Goal: Task Accomplishment & Management: Use online tool/utility

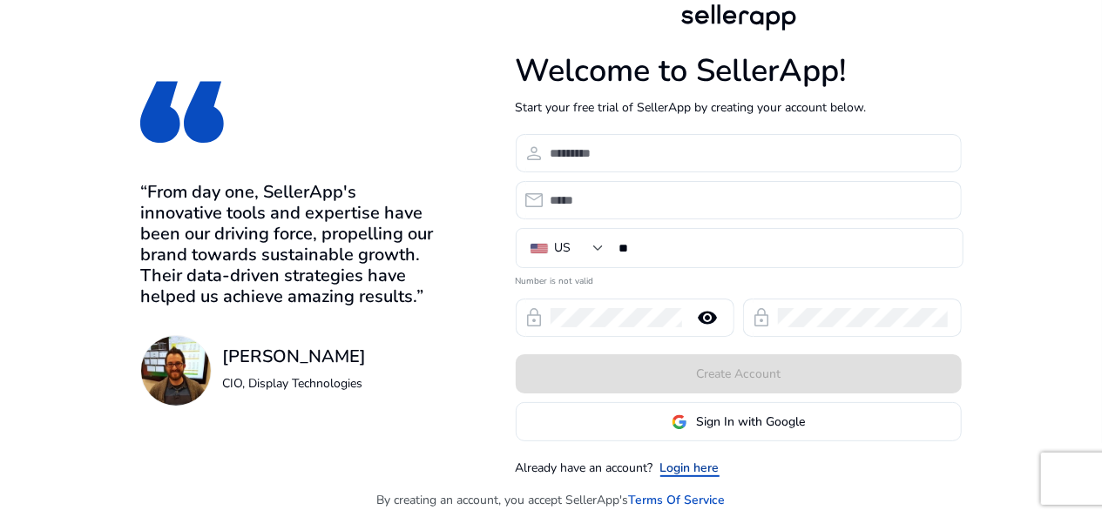
click at [693, 466] on link "Login here" at bounding box center [689, 468] width 59 height 18
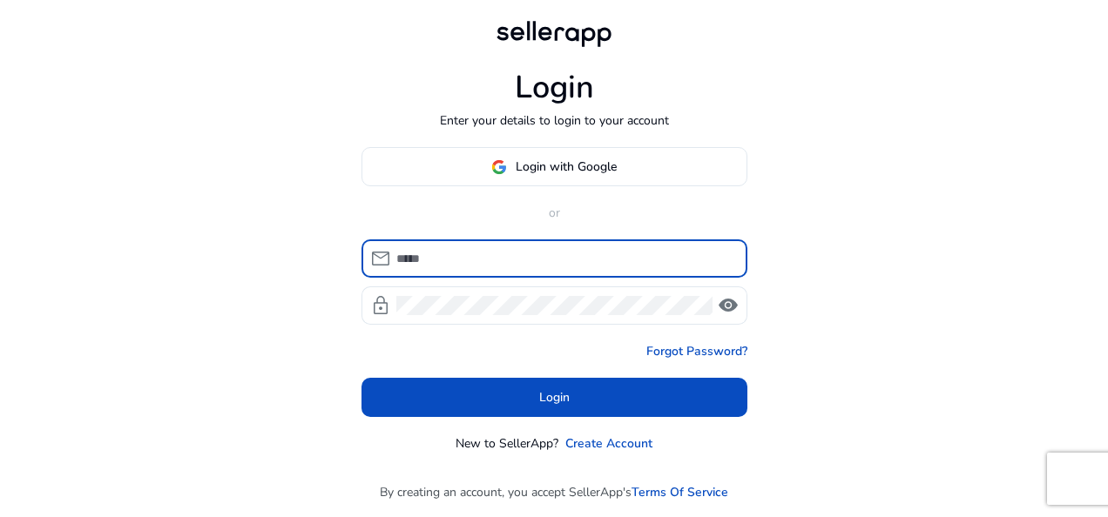
click at [491, 256] on input at bounding box center [564, 258] width 337 height 19
type input "**********"
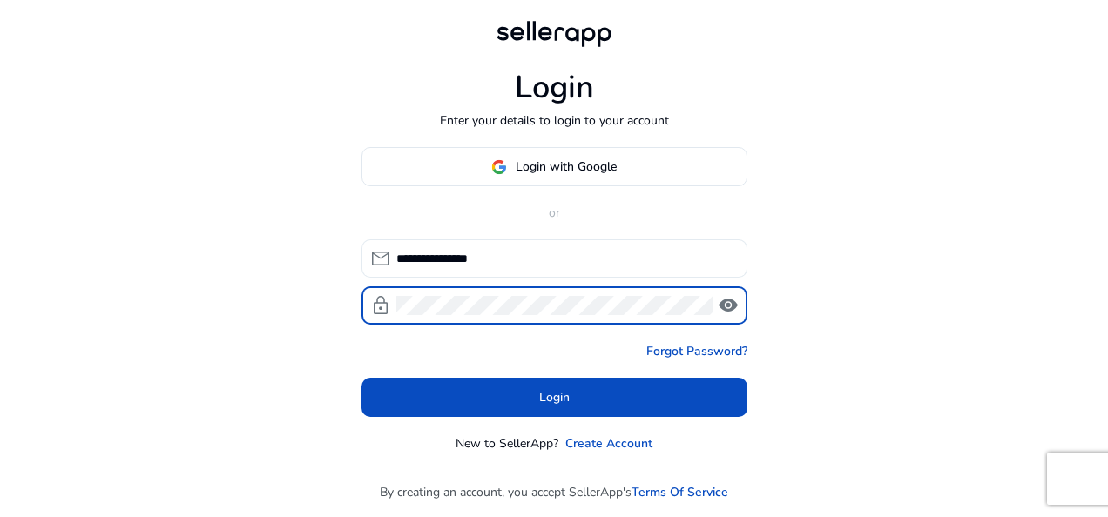
click button "Login" at bounding box center [555, 397] width 386 height 39
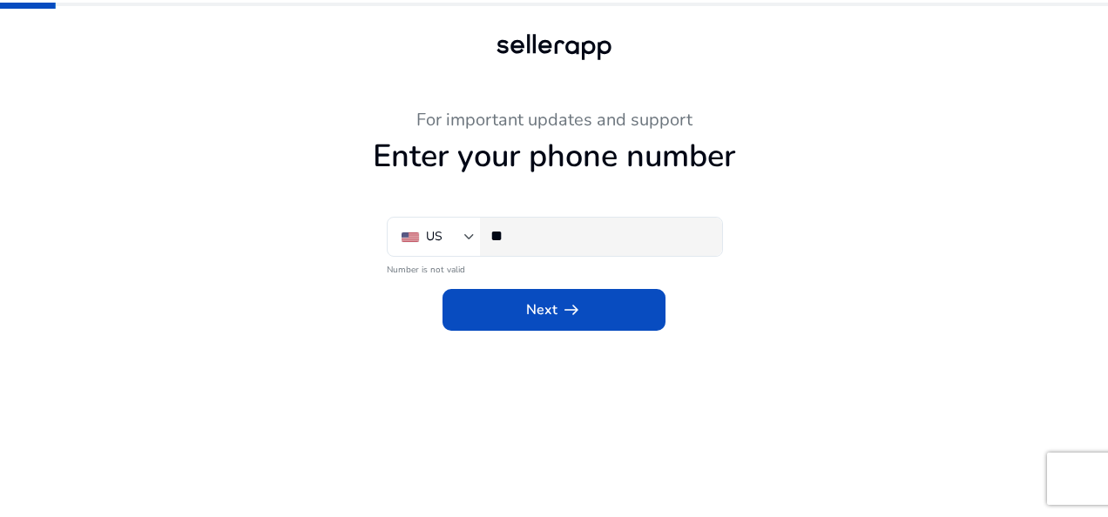
click at [571, 249] on div "**" at bounding box center [599, 237] width 218 height 38
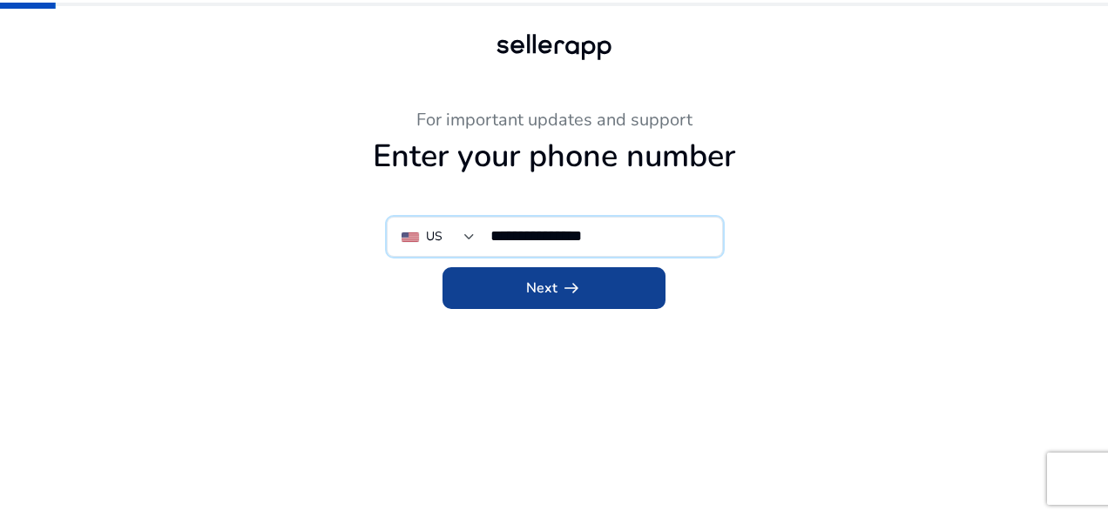
type input "**********"
click at [545, 284] on span "Next arrow_right_alt" at bounding box center [554, 288] width 56 height 21
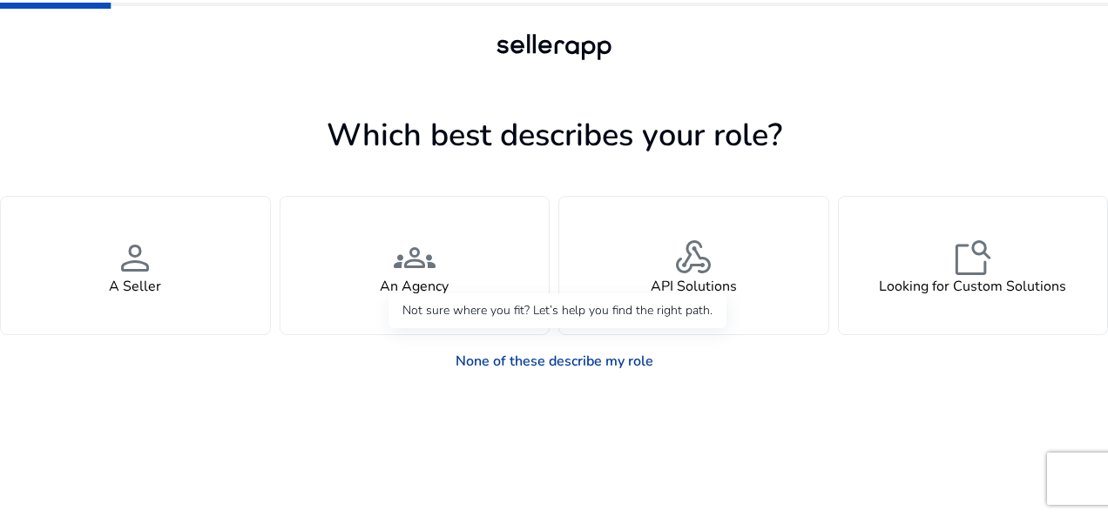
click at [571, 362] on link "None of these describe my role" at bounding box center [555, 361] width 226 height 35
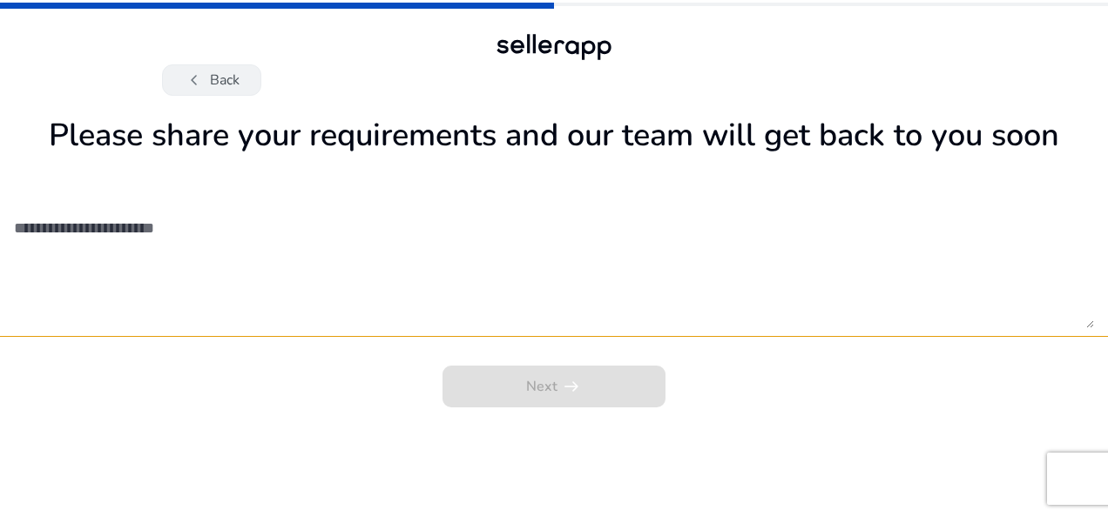
click at [234, 72] on button "chevron_left Back" at bounding box center [211, 79] width 99 height 31
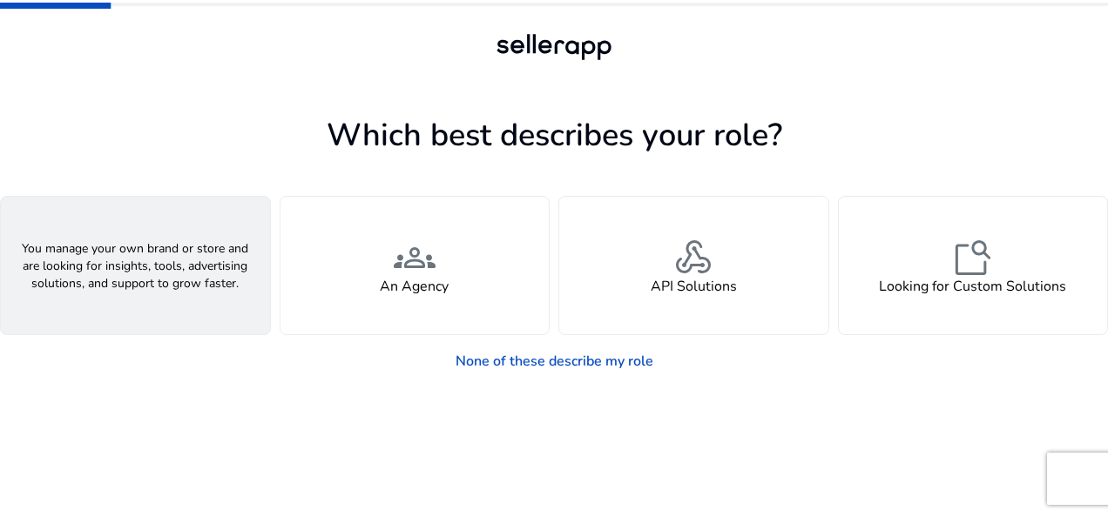
click at [190, 244] on div "person A Seller" at bounding box center [135, 266] width 269 height 138
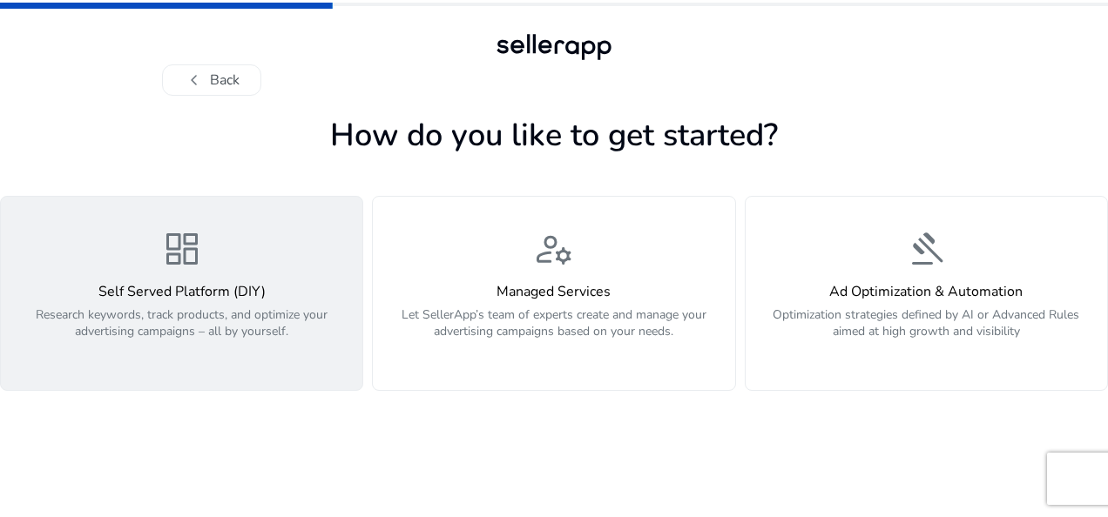
click at [300, 244] on div "dashboard Self Served Platform (DIY) Research keywords, track products, and opt…" at bounding box center [181, 293] width 341 height 131
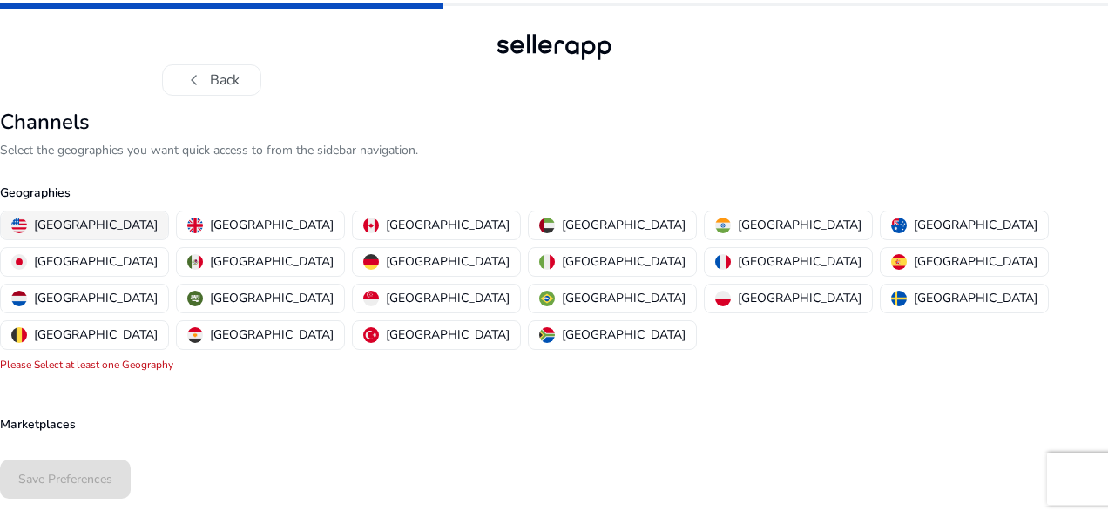
click at [103, 227] on p "[GEOGRAPHIC_DATA]" at bounding box center [96, 225] width 124 height 18
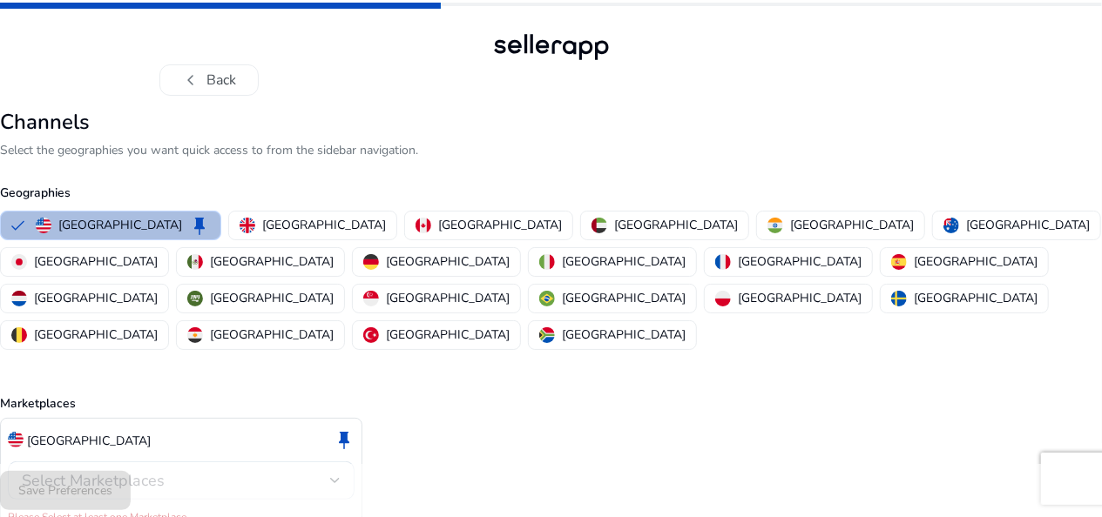
scroll to position [43, 0]
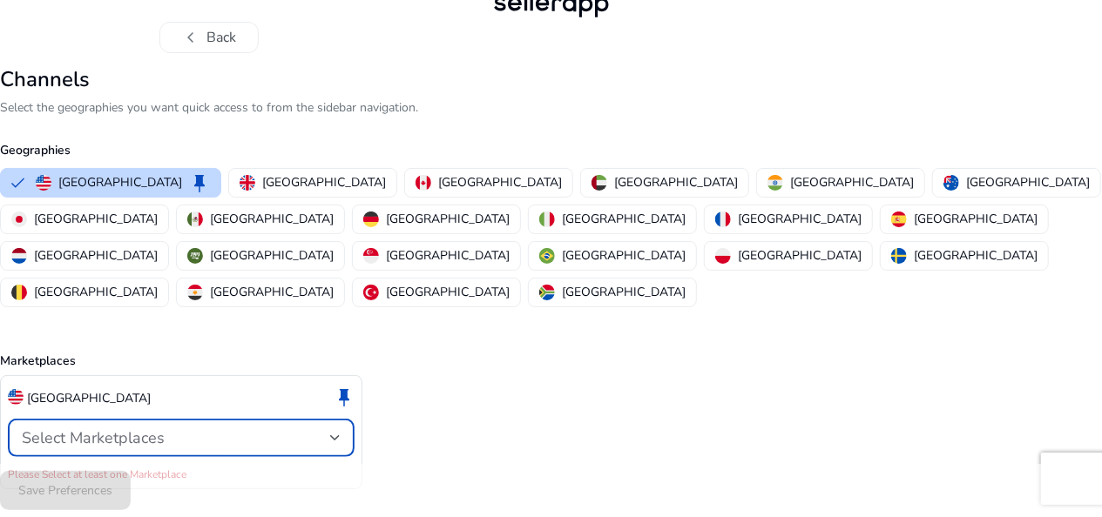
click at [287, 429] on div "Select Marketplaces" at bounding box center [176, 438] width 308 height 19
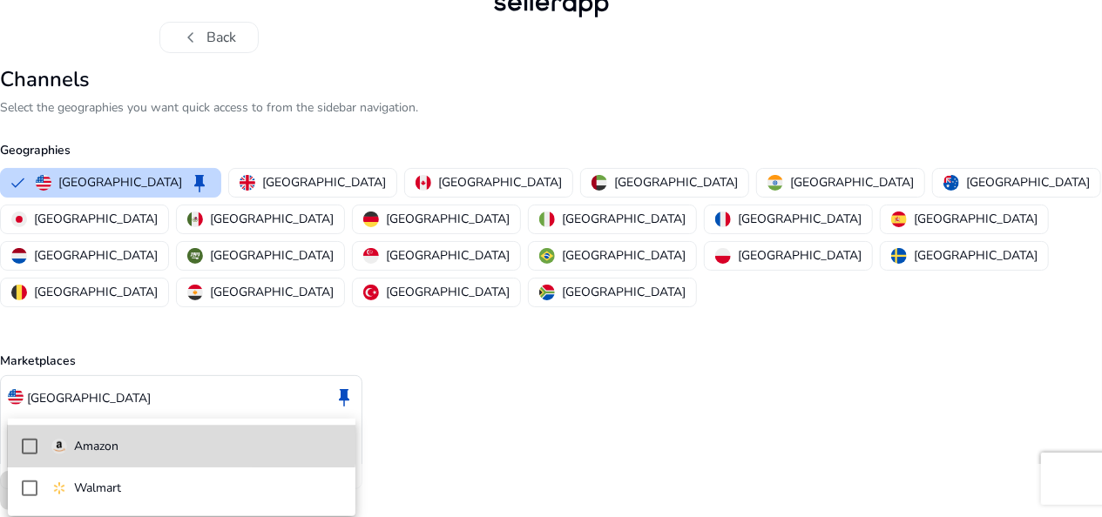
click at [83, 435] on mat-option "Amazon" at bounding box center [182, 447] width 348 height 42
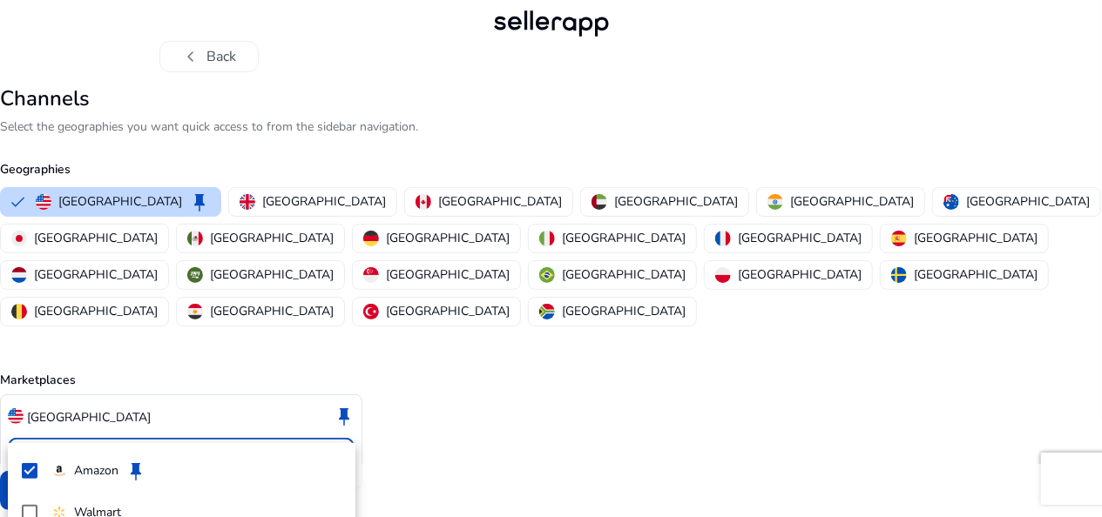
click at [446, 329] on div at bounding box center [551, 258] width 1102 height 517
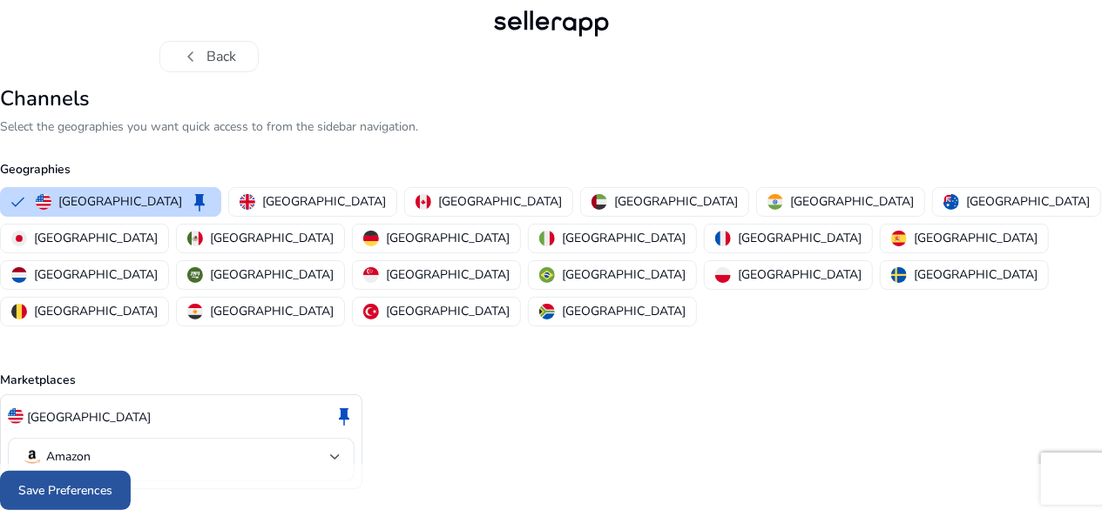
click at [47, 481] on span at bounding box center [65, 491] width 131 height 42
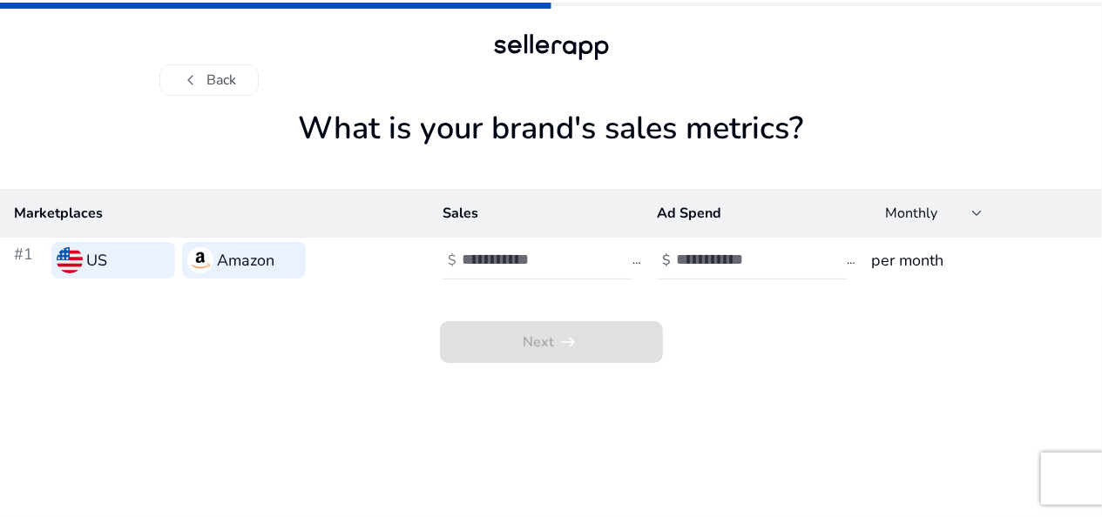
scroll to position [0, 0]
click at [545, 256] on input "number" at bounding box center [523, 259] width 118 height 19
type input "****"
click at [743, 262] on input "number" at bounding box center [739, 259] width 118 height 19
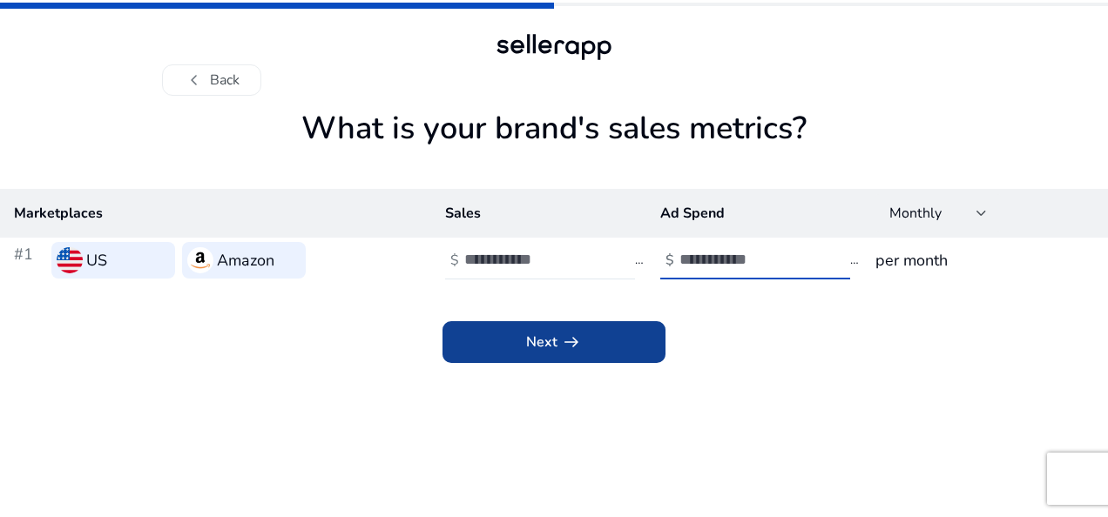
type input "*"
click at [574, 338] on span "arrow_right_alt" at bounding box center [571, 342] width 21 height 21
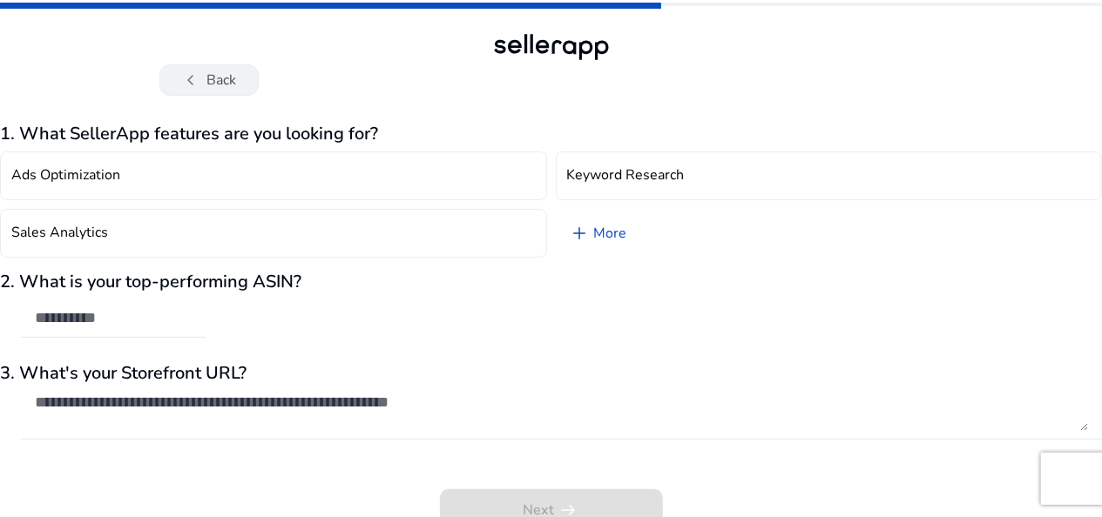
click at [216, 73] on button "chevron_left Back" at bounding box center [208, 79] width 99 height 31
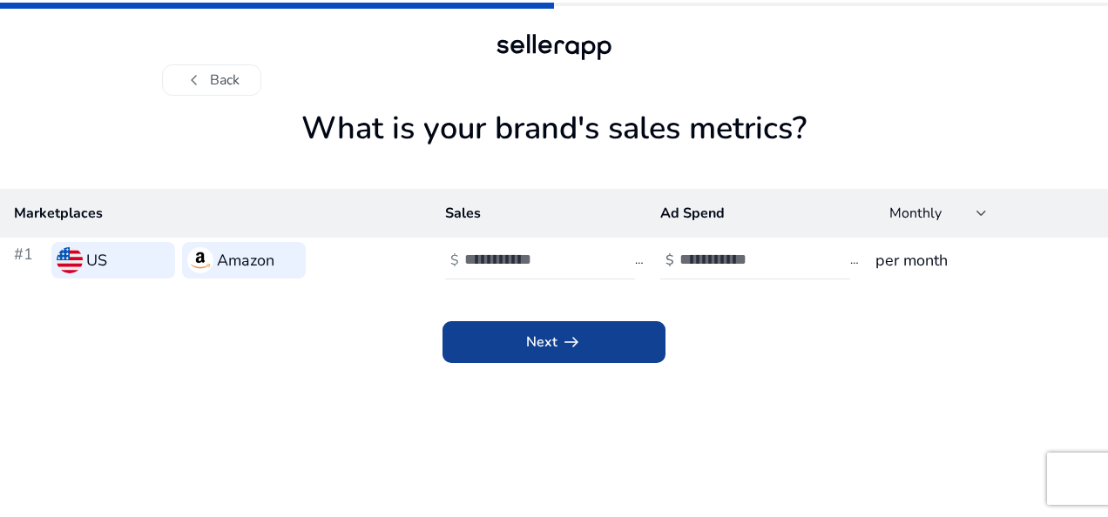
click at [595, 349] on span at bounding box center [554, 342] width 223 height 42
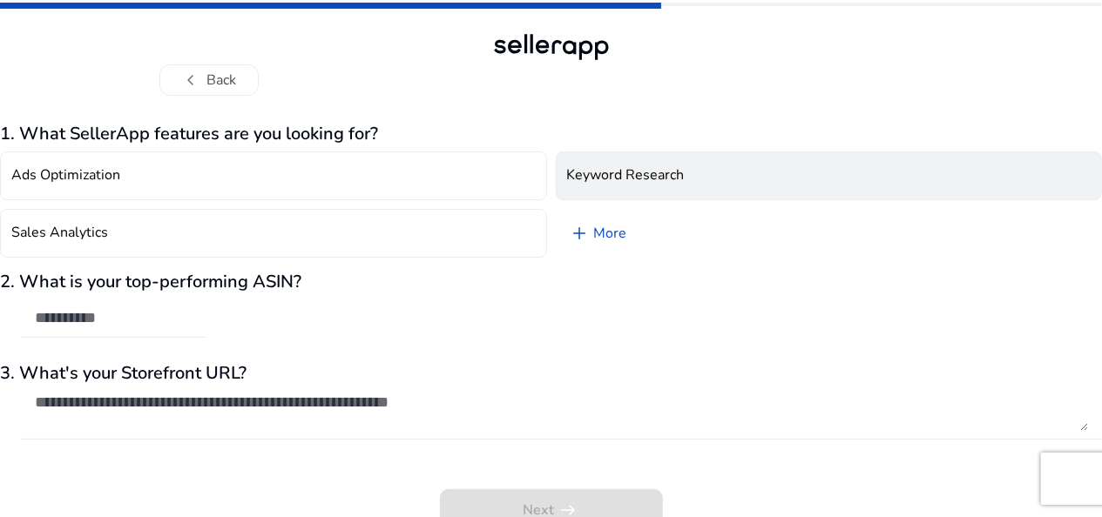
click at [669, 181] on h4 "Keyword Research" at bounding box center [626, 175] width 118 height 17
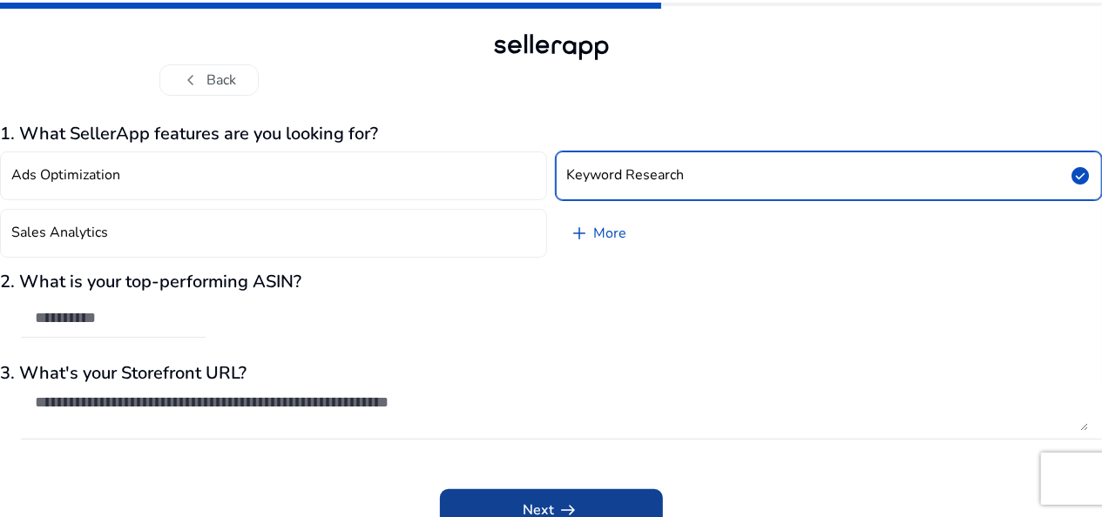
click at [556, 498] on span at bounding box center [551, 511] width 223 height 42
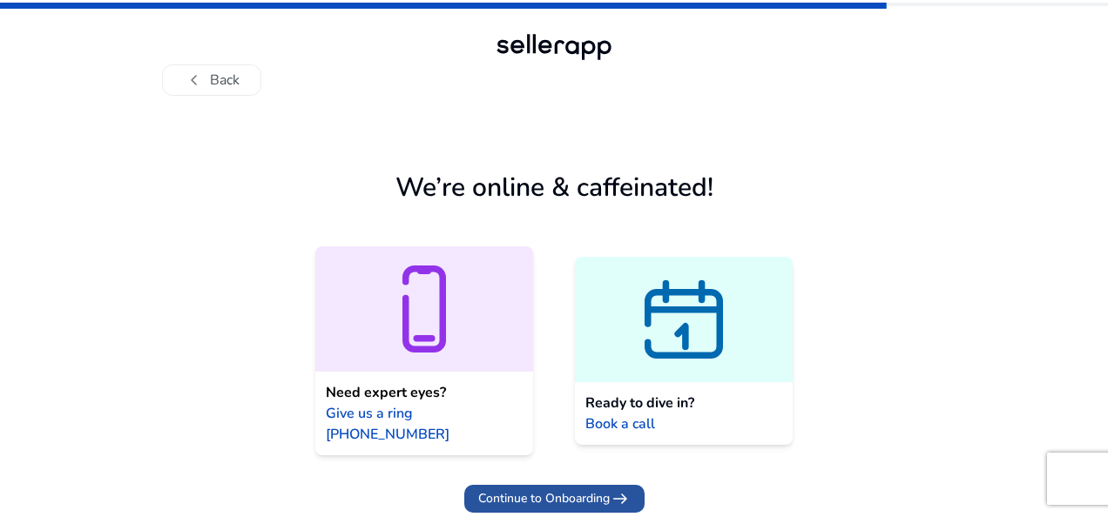
click at [541, 490] on span "Continue to Onboarding" at bounding box center [544, 499] width 132 height 18
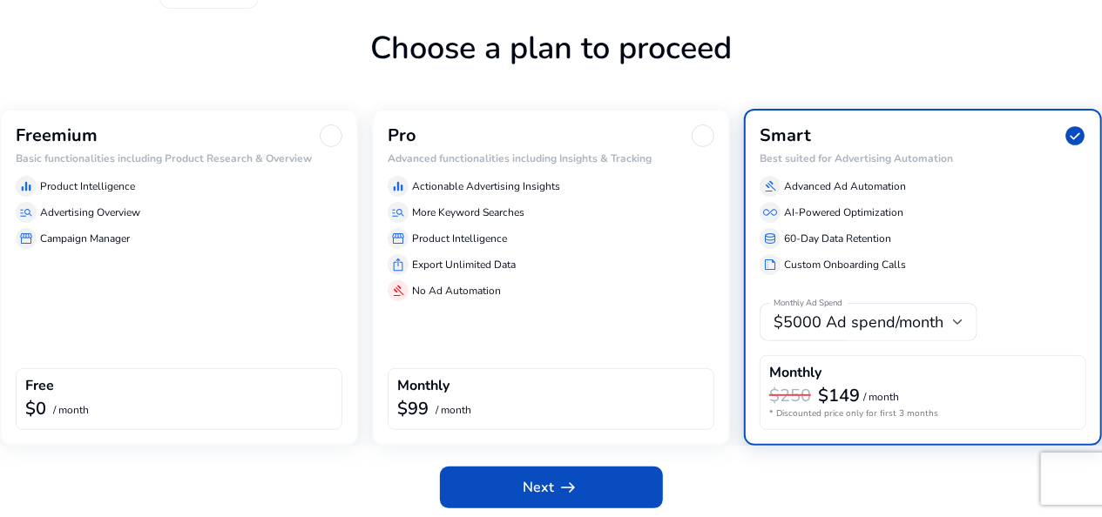
click at [155, 271] on div "Freemium Basic functionalities including Product Research & Overview equalizer …" at bounding box center [179, 277] width 358 height 337
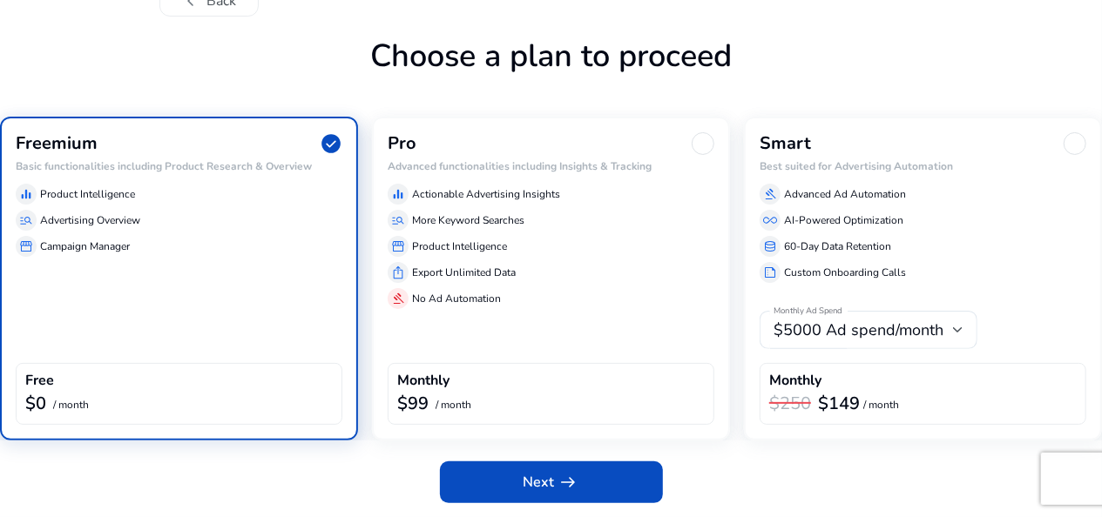
scroll to position [78, 0]
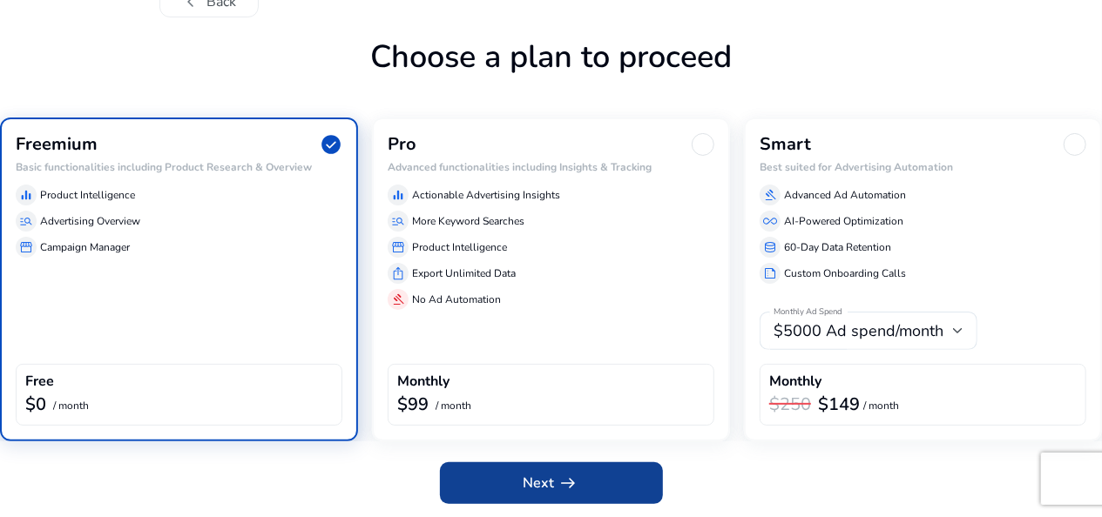
click at [502, 479] on span at bounding box center [551, 484] width 223 height 42
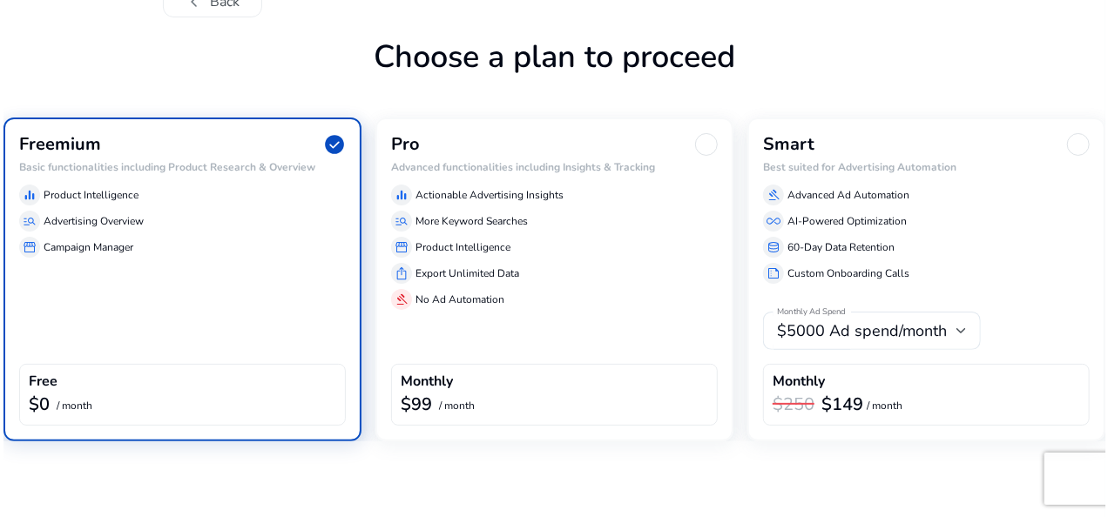
scroll to position [0, 0]
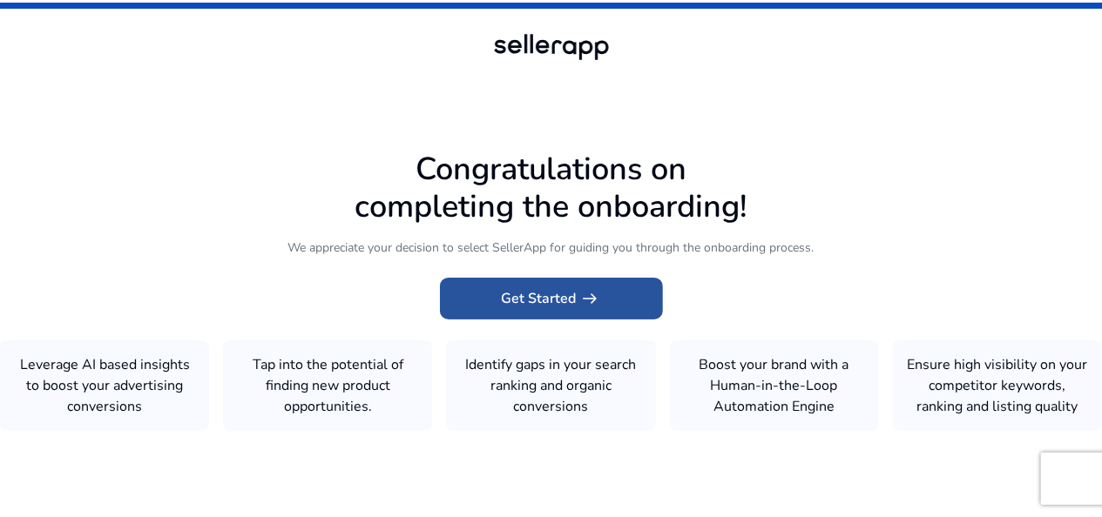
click at [521, 304] on span "Get Started arrow_right_alt" at bounding box center [551, 298] width 99 height 21
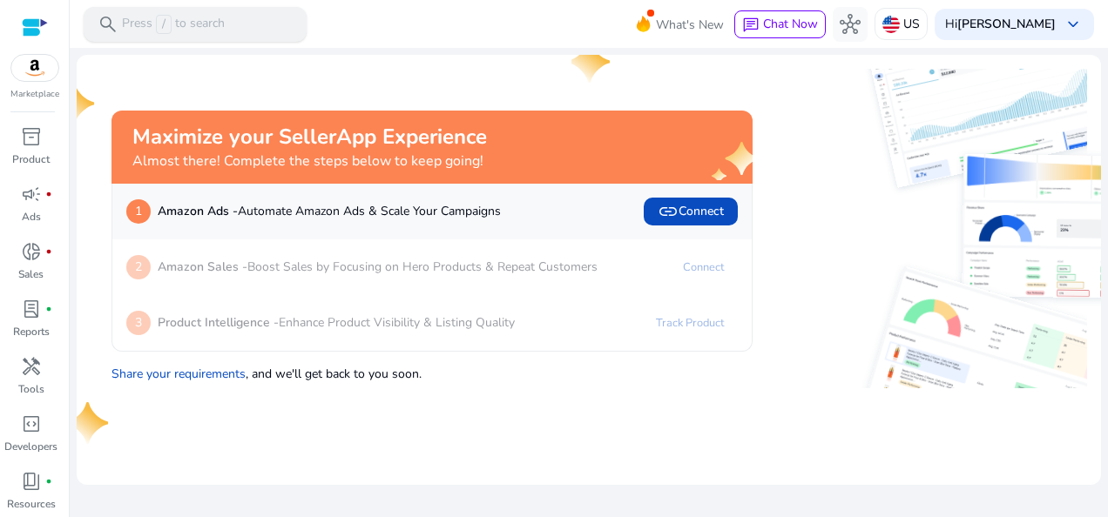
click at [220, 23] on p "Press / to search" at bounding box center [173, 24] width 103 height 19
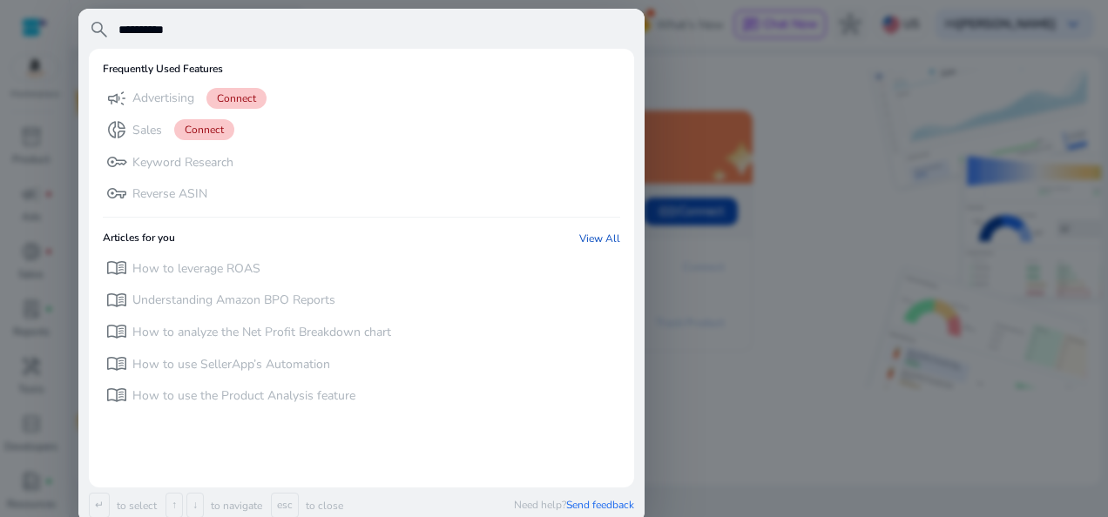
type input "**********"
click at [98, 27] on span "search" at bounding box center [99, 29] width 21 height 21
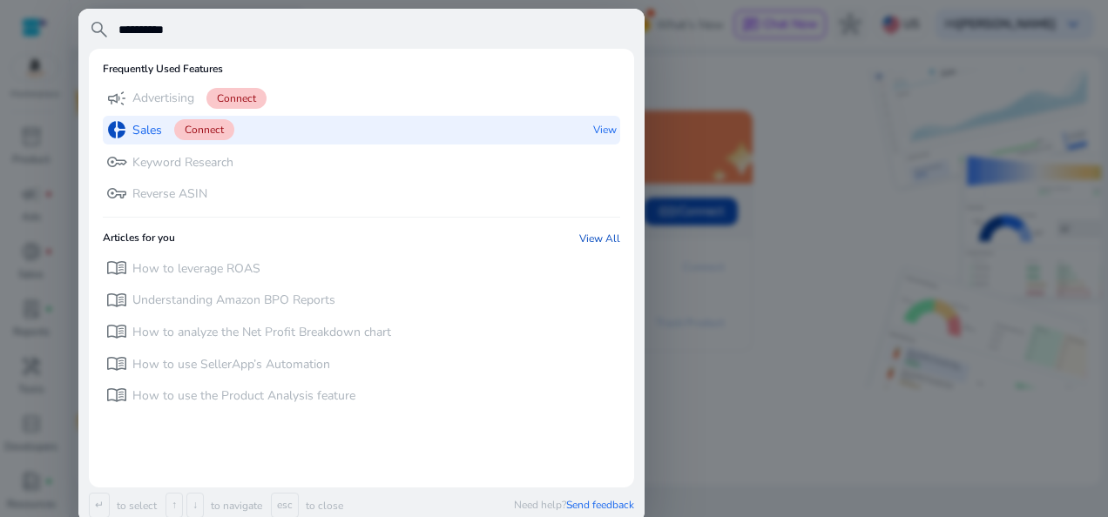
click at [153, 134] on p "Sales" at bounding box center [147, 130] width 30 height 17
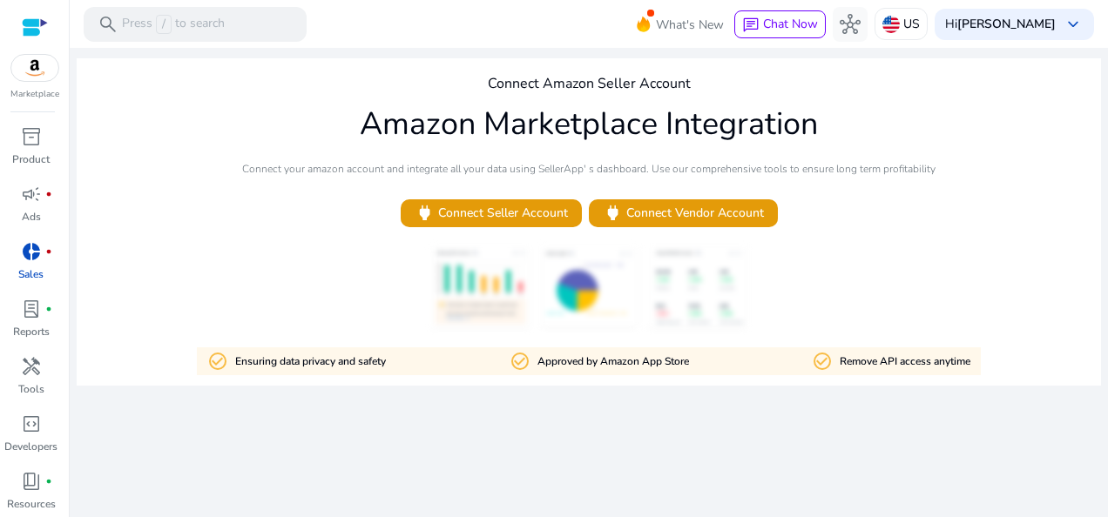
click at [220, 134] on div "Connect Amazon Seller Account Amazon Marketplace Integration Connect your amazo…" at bounding box center [589, 222] width 1025 height 328
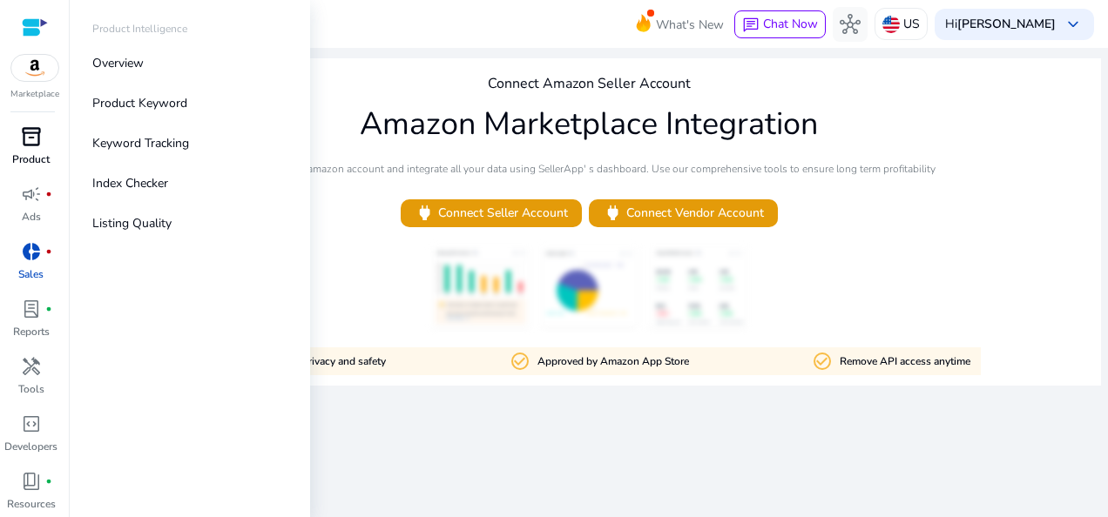
click at [35, 132] on span "inventory_2" at bounding box center [31, 136] width 21 height 21
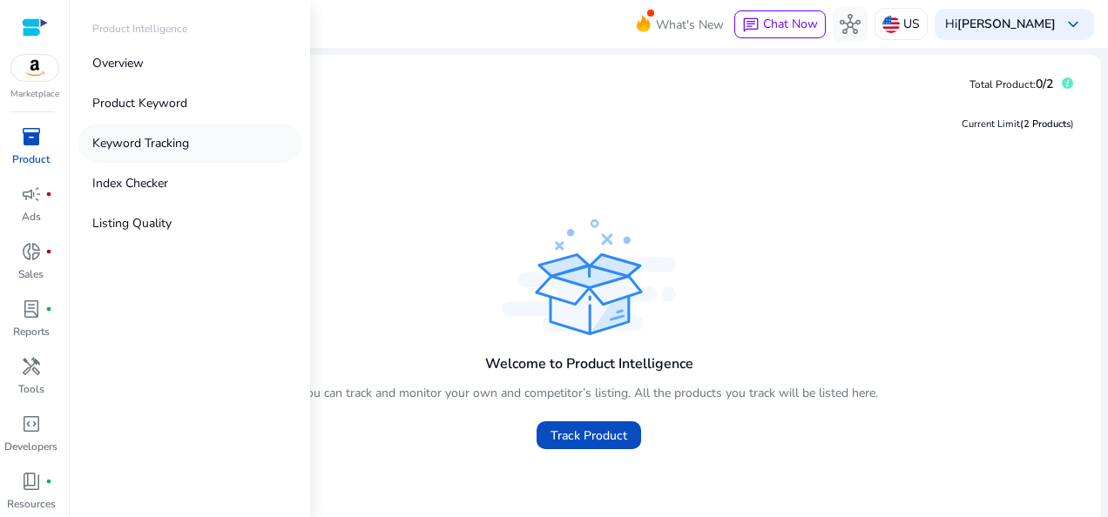
click at [147, 139] on p "Keyword Tracking" at bounding box center [140, 143] width 97 height 18
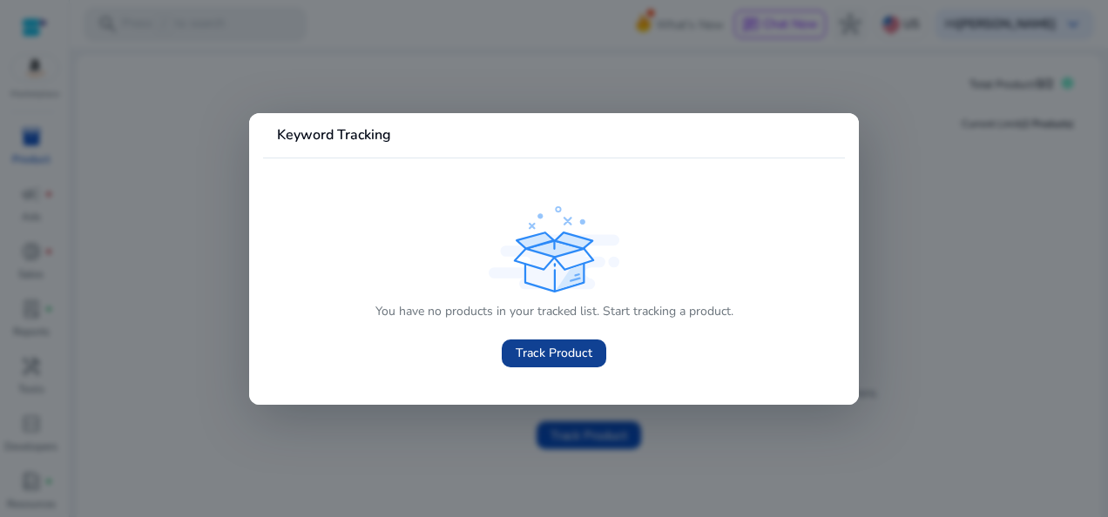
click at [566, 352] on span "Track Product" at bounding box center [554, 353] width 77 height 18
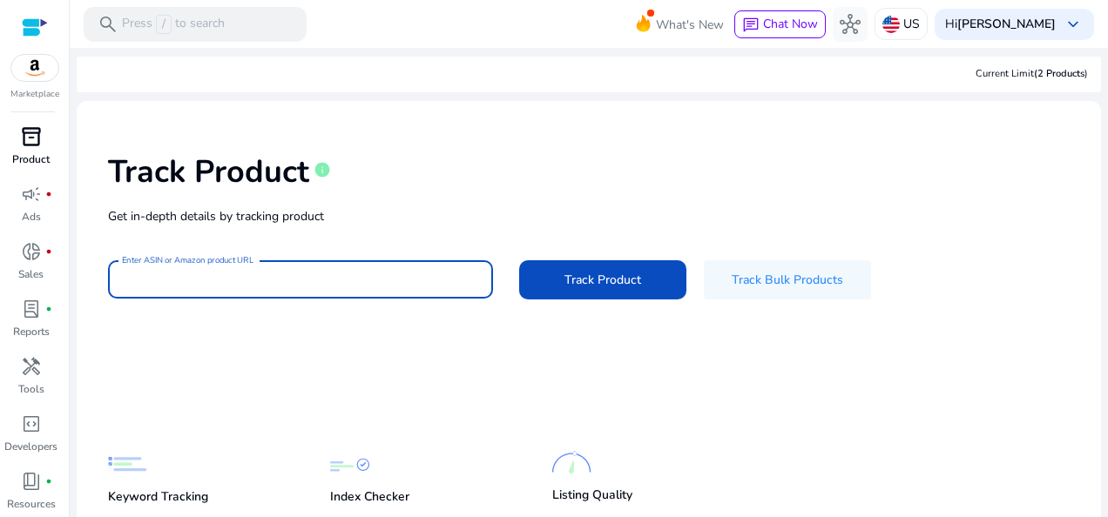
drag, startPoint x: 277, startPoint y: 230, endPoint x: 221, endPoint y: 315, distance: 102.0
click at [217, 333] on mat-card-content "Track Product info Get in-depth details by tracking product Enter ASIN or Amazo…" at bounding box center [589, 365] width 1025 height 528
drag, startPoint x: 221, startPoint y: 315, endPoint x: 195, endPoint y: 271, distance: 51.5
paste input "**********"
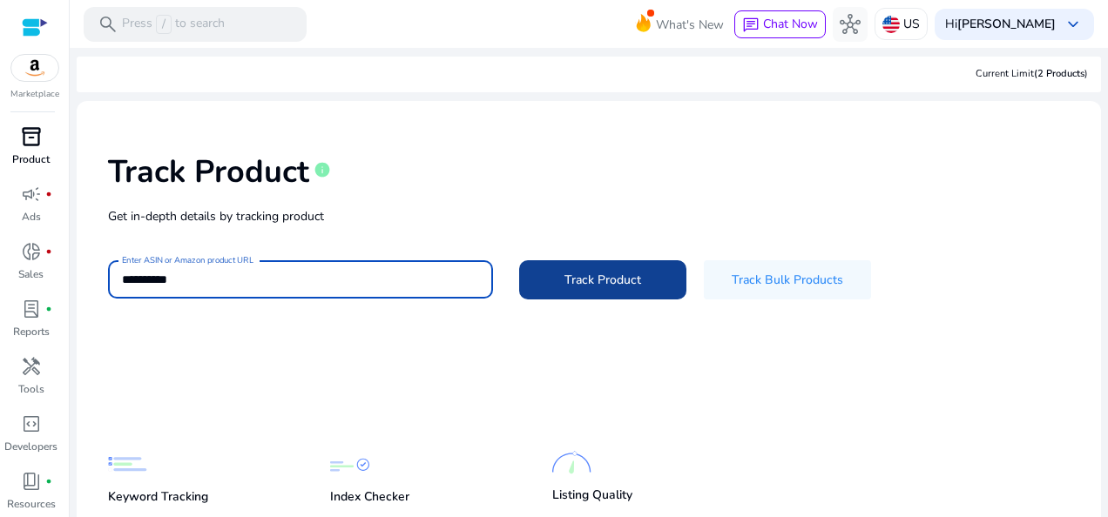
type input "**********"
click at [565, 270] on span at bounding box center [602, 281] width 167 height 42
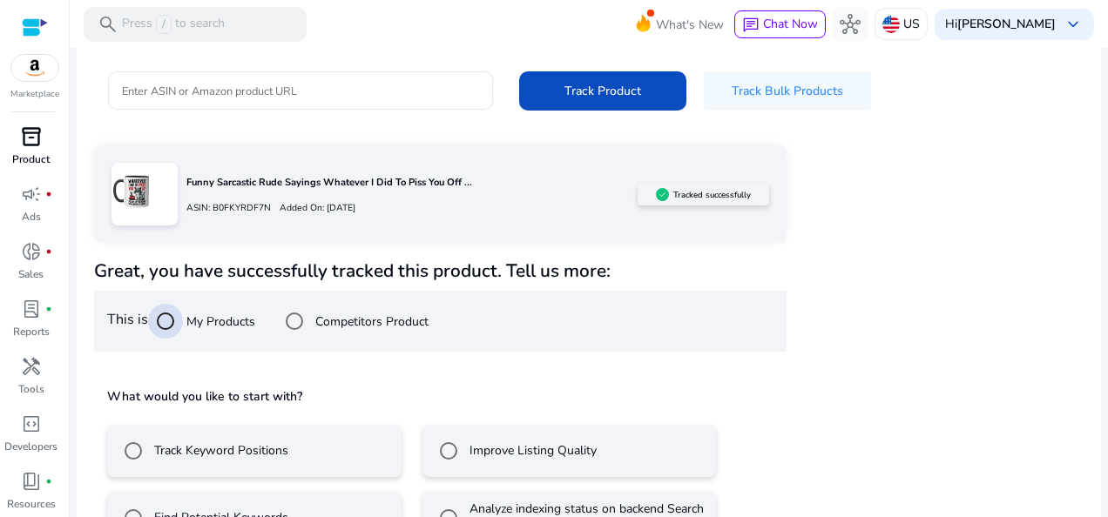
scroll to position [242, 0]
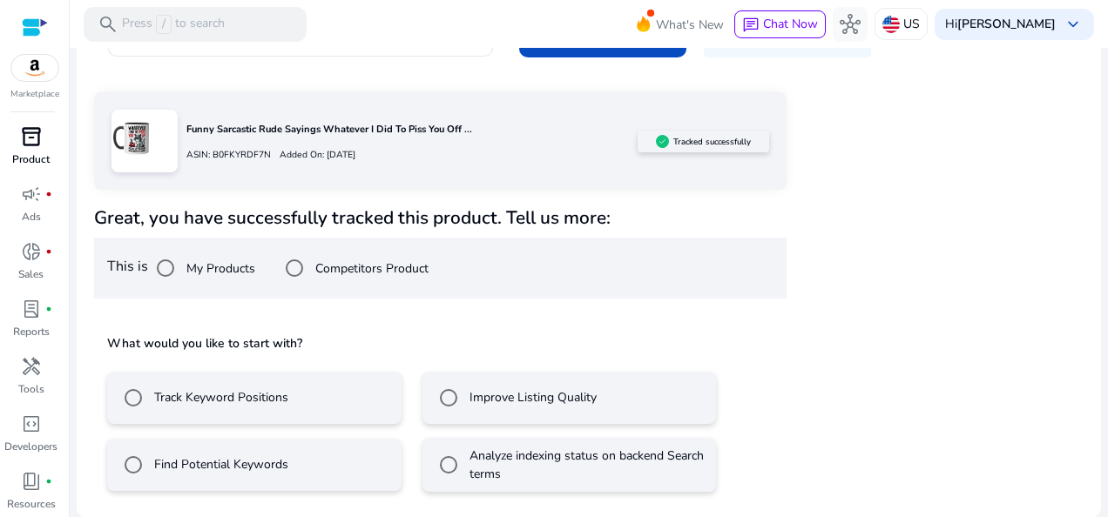
click at [244, 400] on label "Track Keyword Positions" at bounding box center [220, 398] width 138 height 18
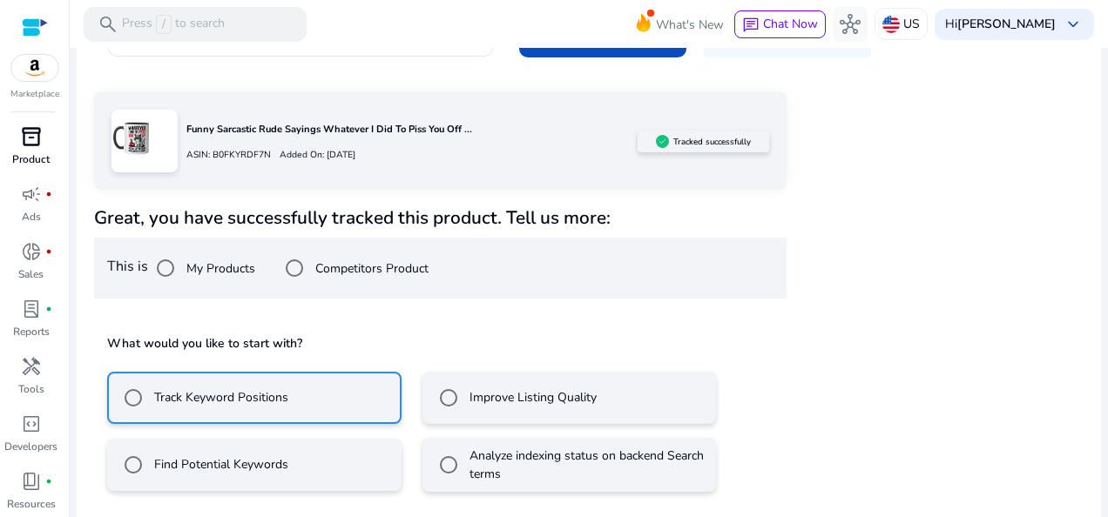
click at [253, 492] on div "What would you like to start with? Track Keyword Positions Improve Listing Qual…" at bounding box center [440, 410] width 693 height 189
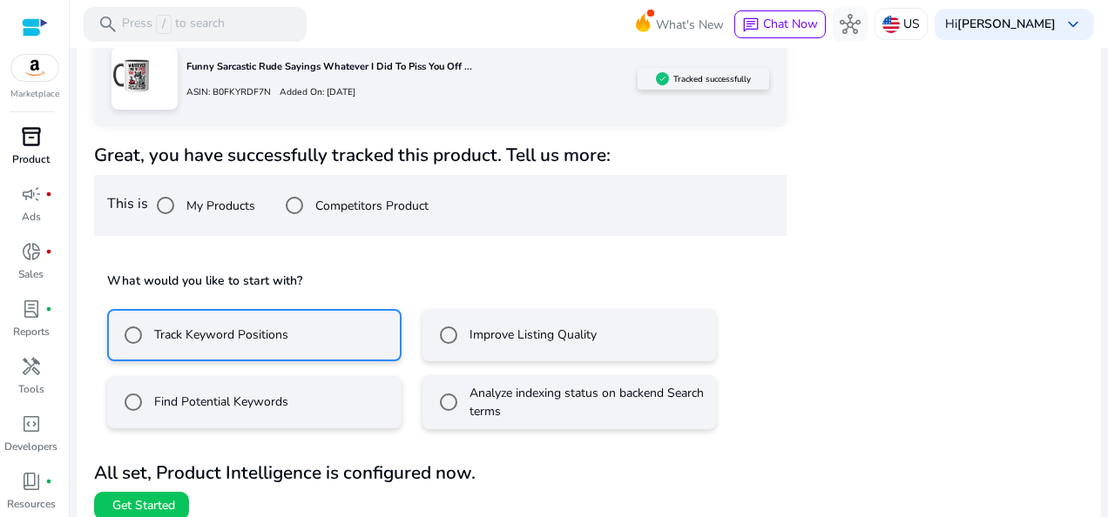
scroll to position [320, 0]
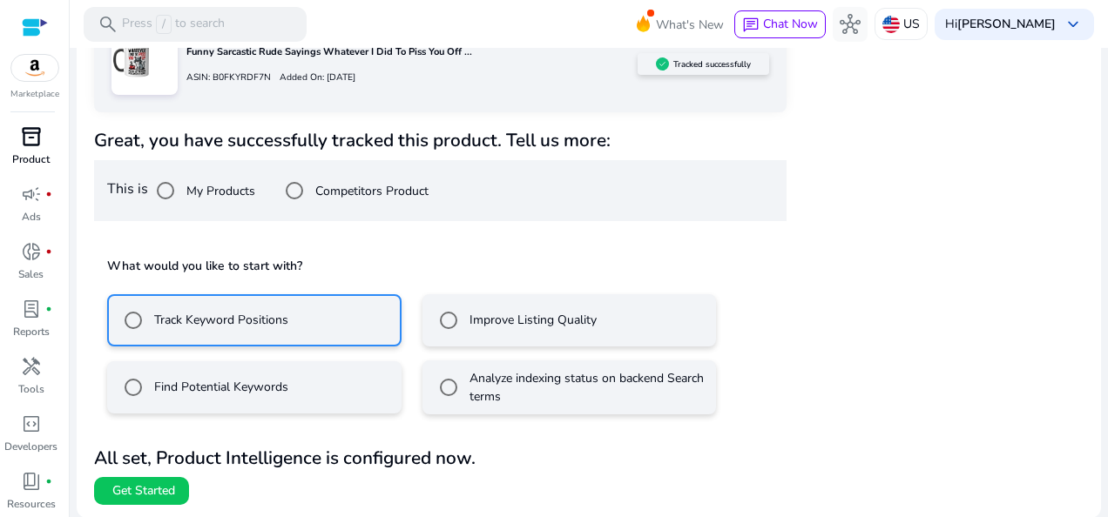
click at [258, 385] on label "Find Potential Keywords" at bounding box center [220, 387] width 138 height 18
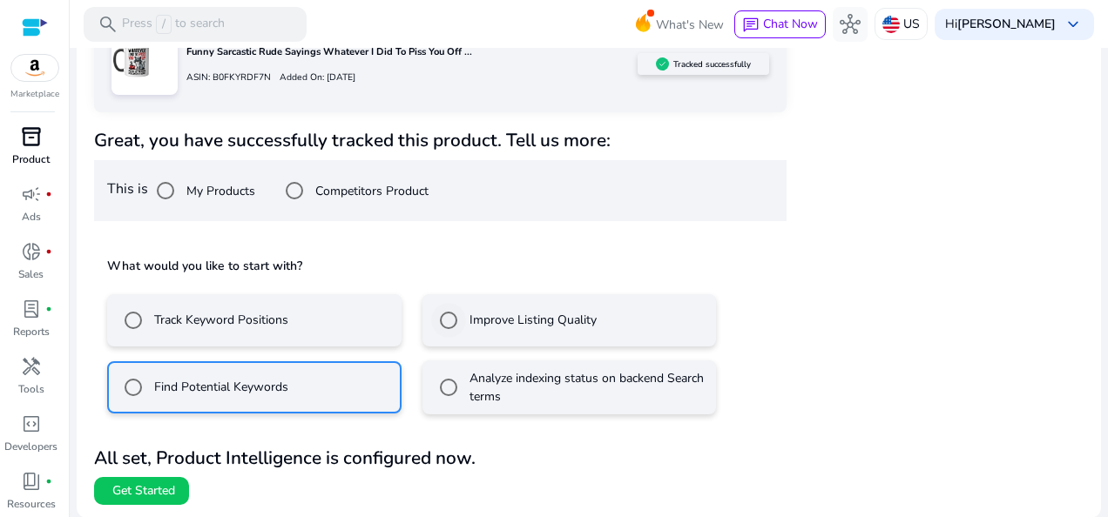
click at [516, 320] on label "Improve Listing Quality" at bounding box center [531, 320] width 131 height 18
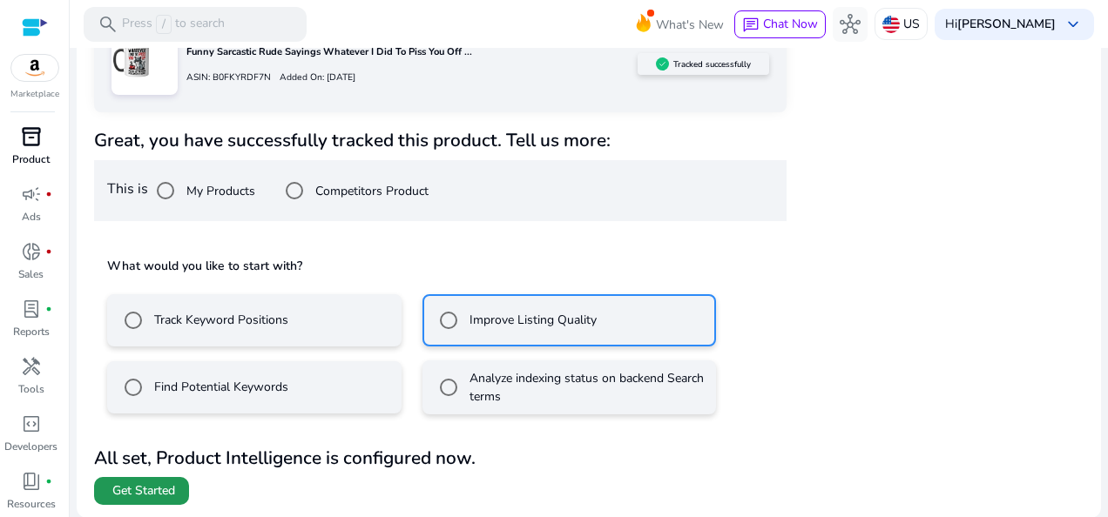
click at [128, 490] on span "Get Started" at bounding box center [143, 491] width 63 height 17
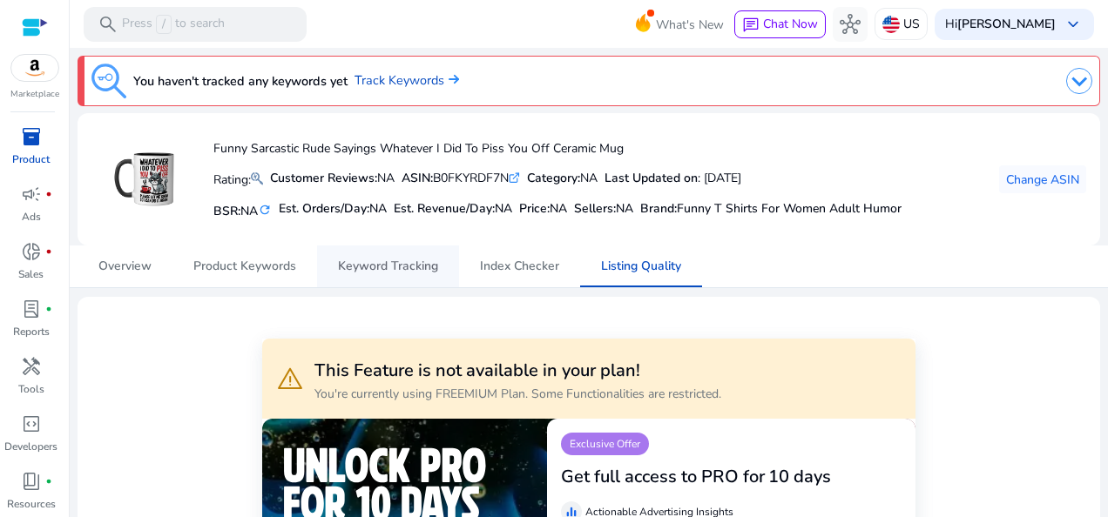
click at [375, 255] on span "Keyword Tracking" at bounding box center [388, 267] width 100 height 42
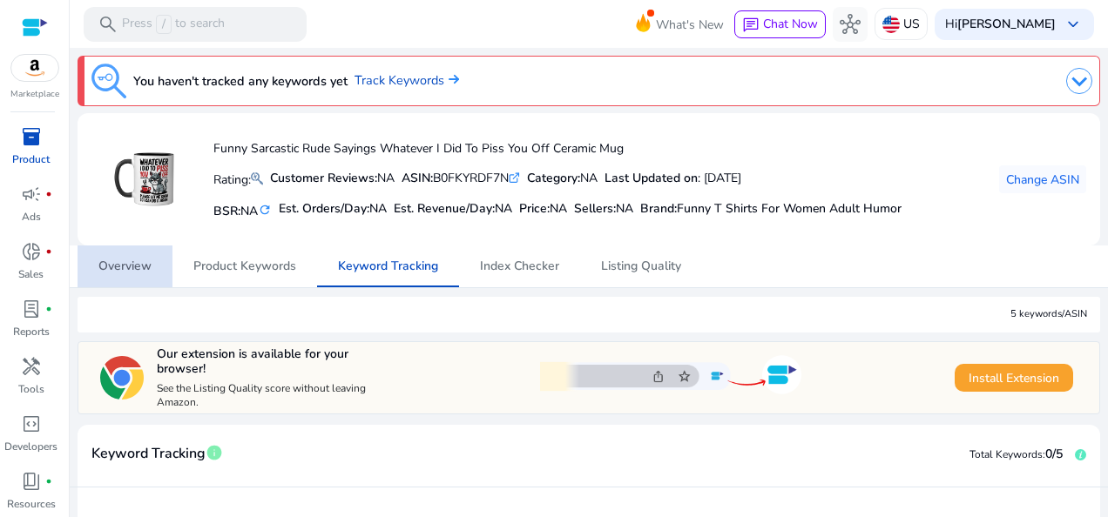
click at [134, 265] on span "Overview" at bounding box center [124, 266] width 53 height 12
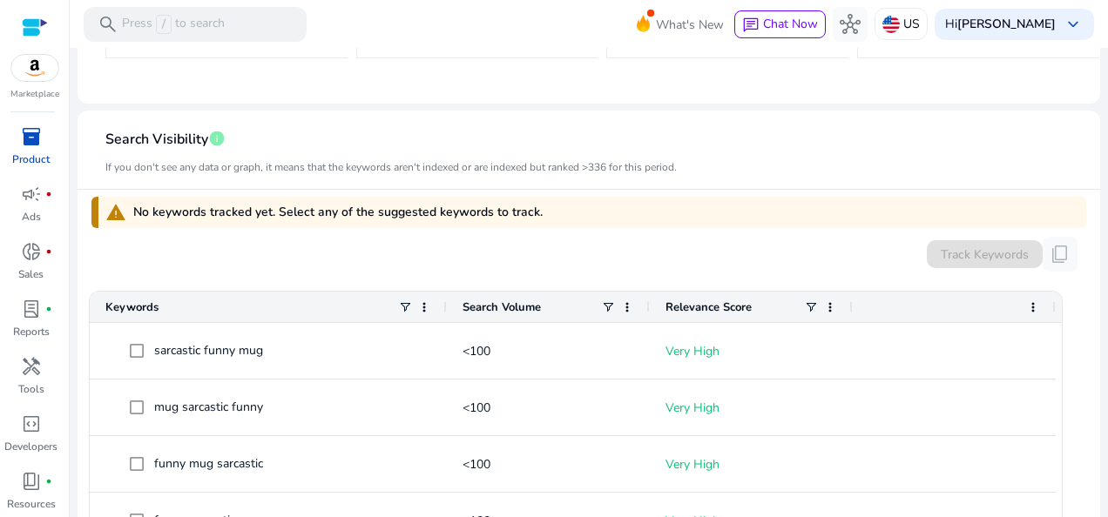
scroll to position [436, 0]
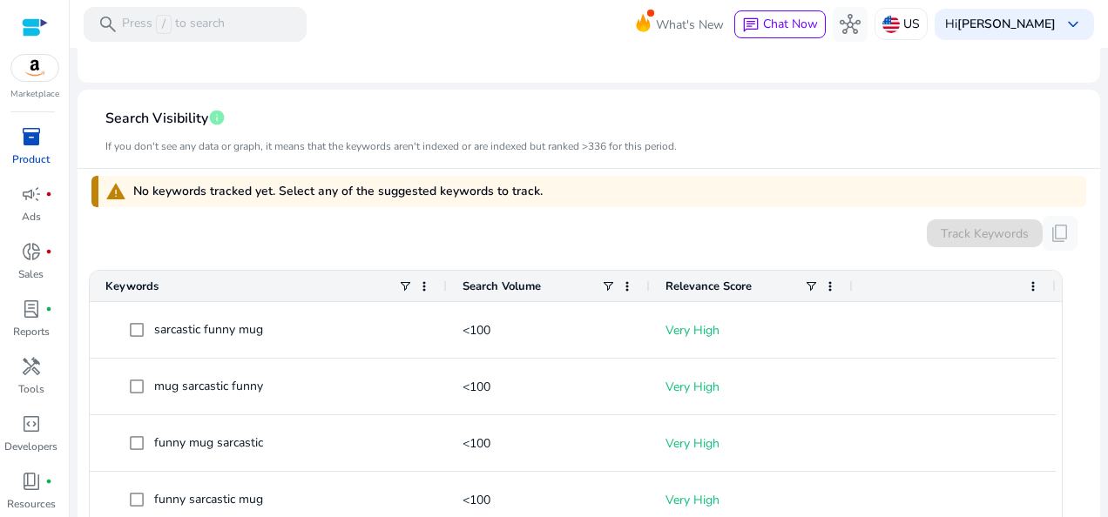
click at [483, 281] on span "Search Volume" at bounding box center [502, 287] width 78 height 16
click at [549, 280] on span at bounding box center [553, 287] width 14 height 14
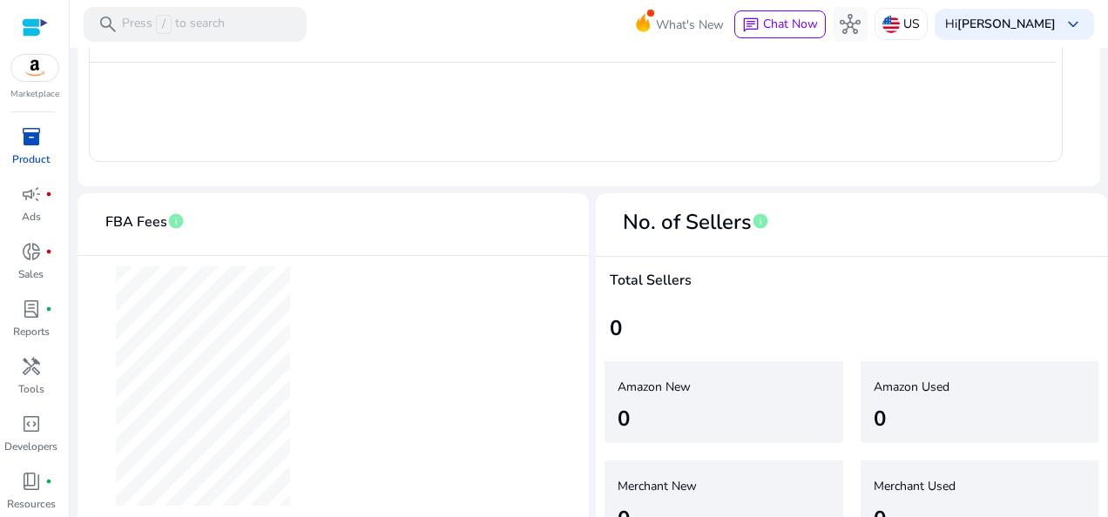
scroll to position [998, 0]
